Goal: Information Seeking & Learning: Learn about a topic

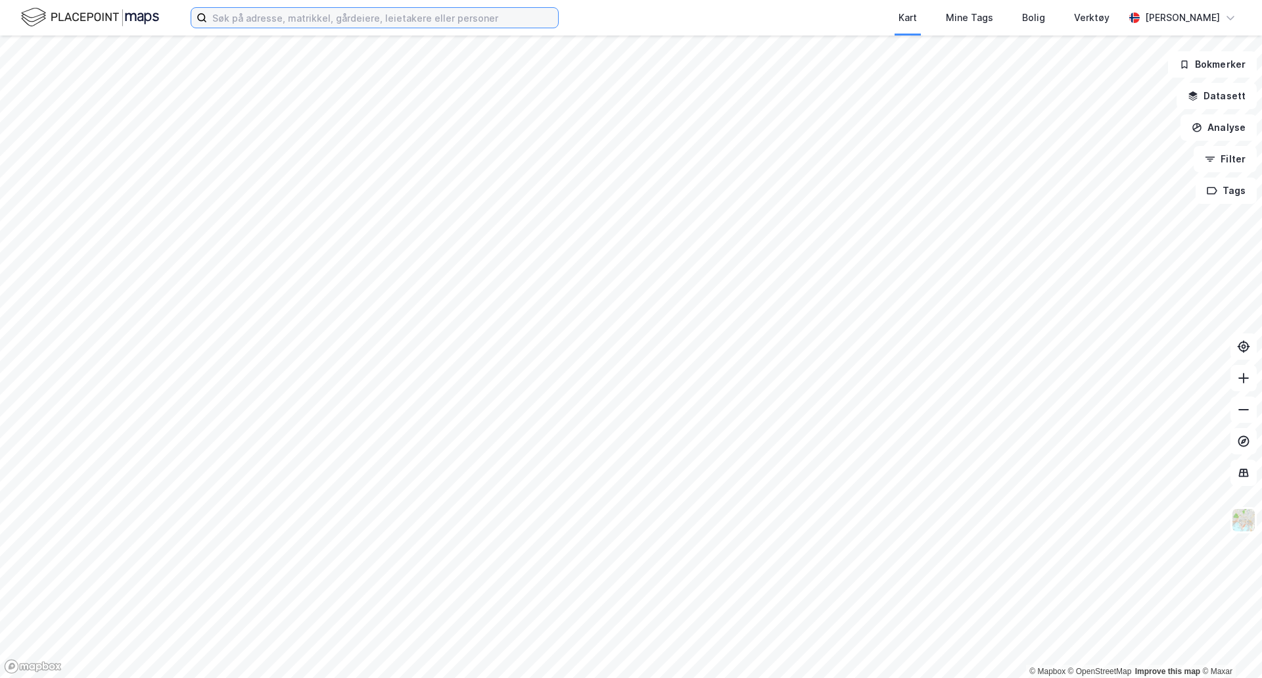
click at [296, 24] on input at bounding box center [382, 18] width 351 height 20
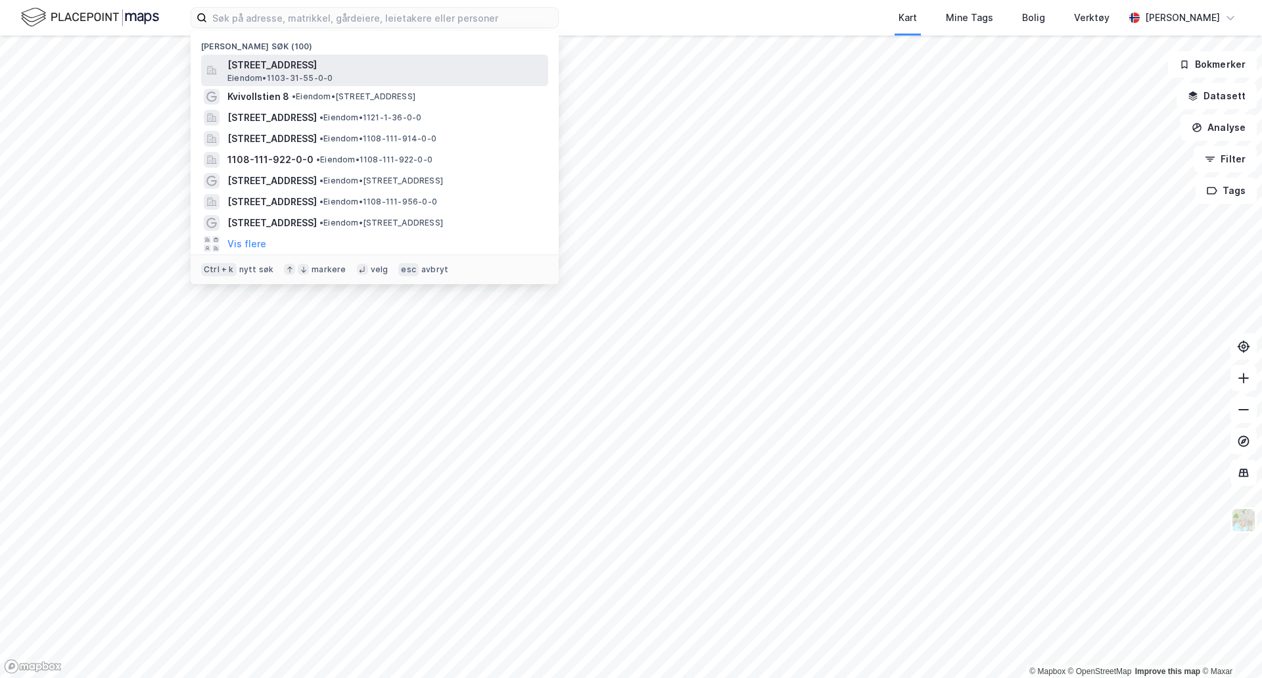
click at [329, 65] on span "[STREET_ADDRESS]" at bounding box center [386, 65] width 316 height 16
